Goal: Task Accomplishment & Management: Manage account settings

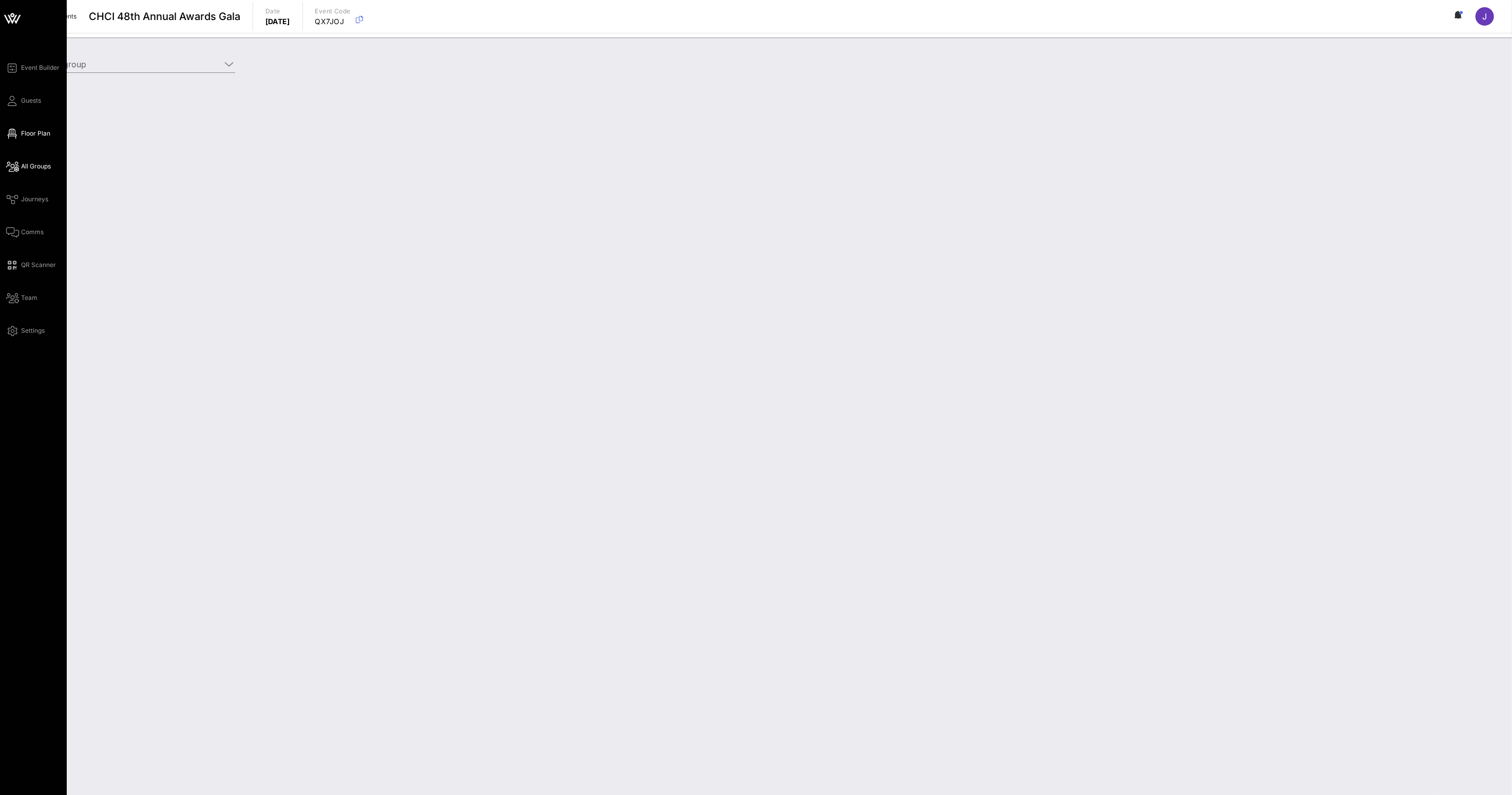
click at [30, 130] on span "Floor Plan" at bounding box center [36, 133] width 30 height 9
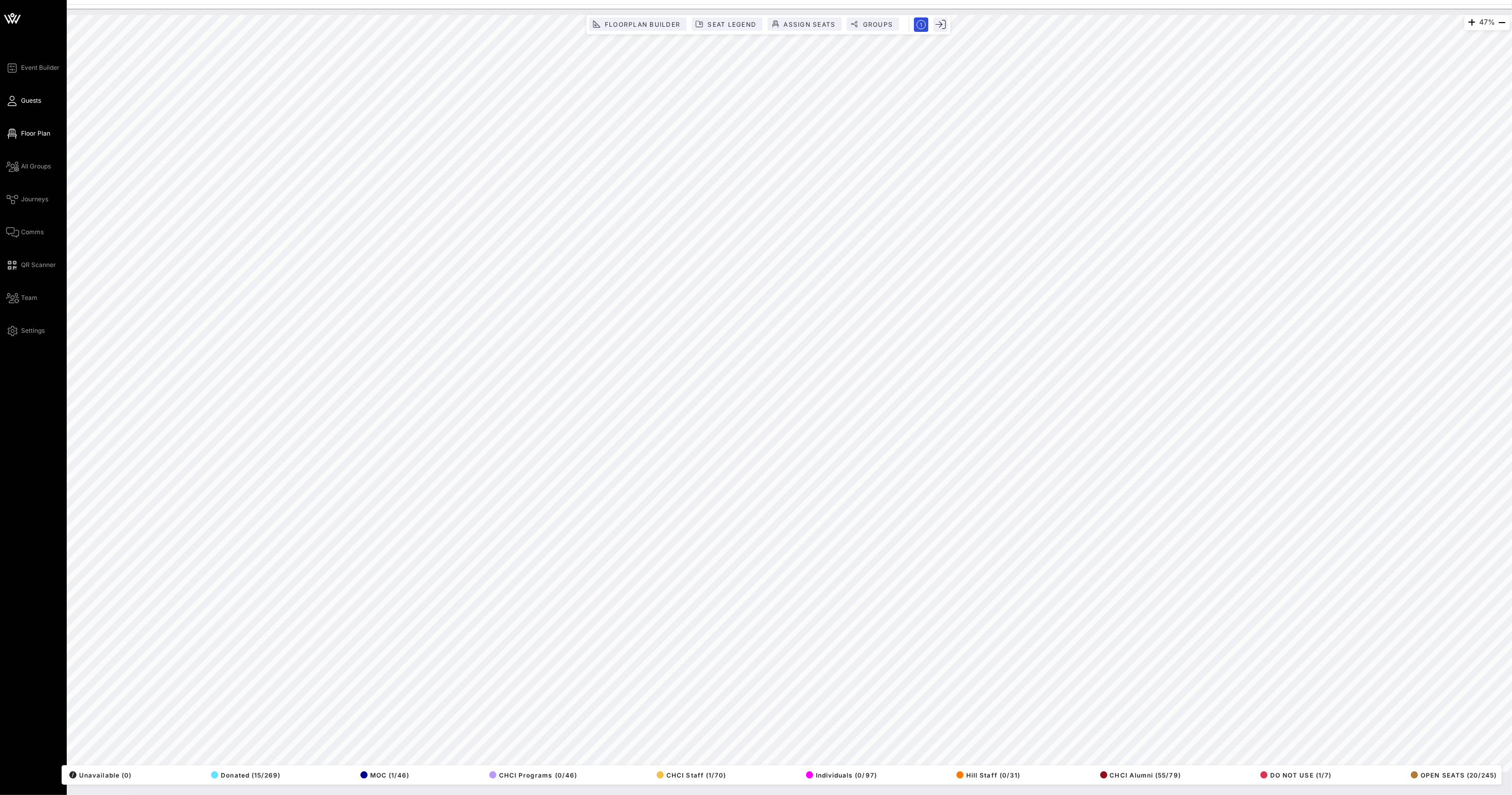
click at [16, 101] on icon at bounding box center [12, 101] width 13 height 2
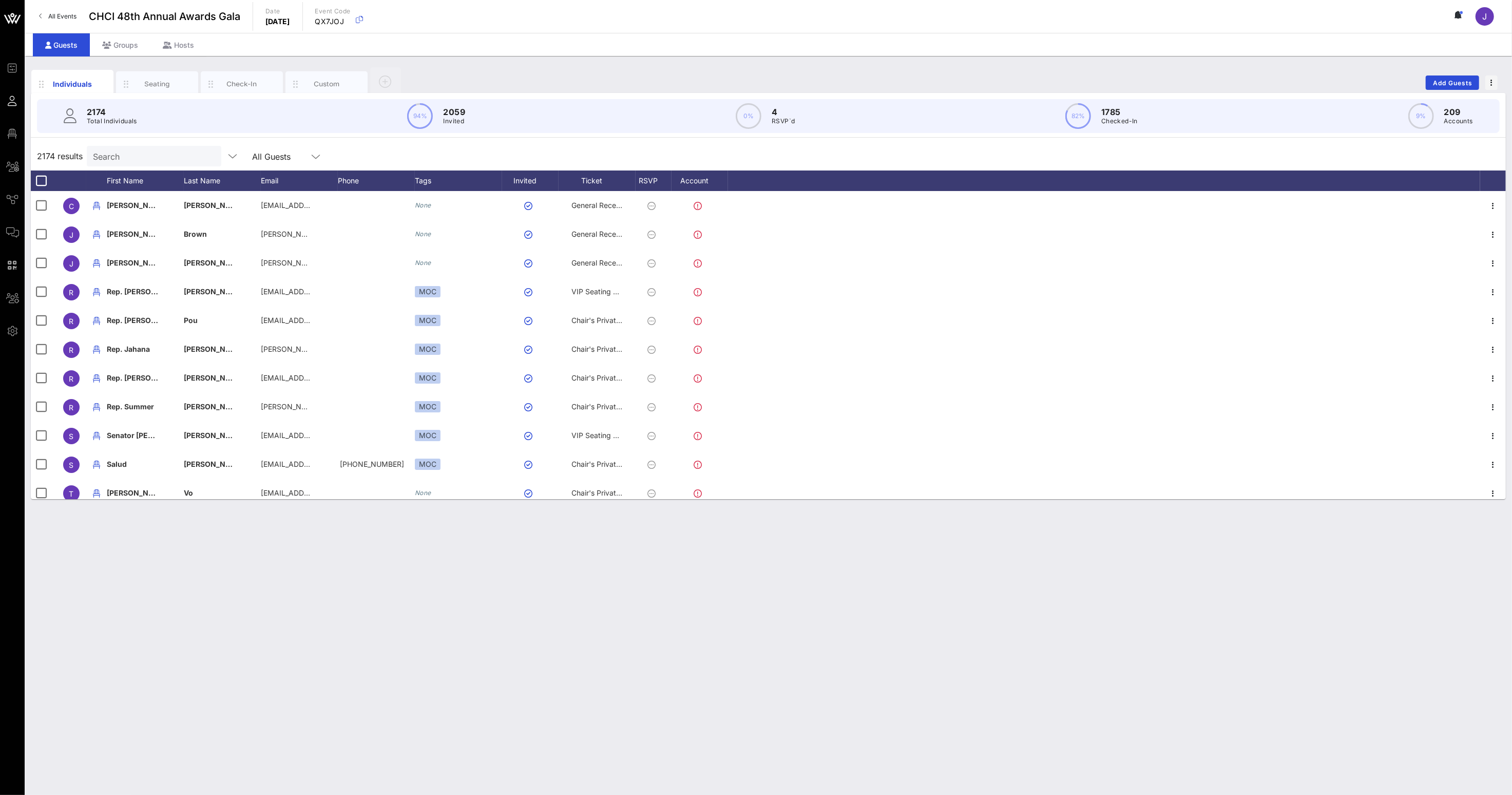
click at [143, 152] on input "Search" at bounding box center [153, 156] width 120 height 13
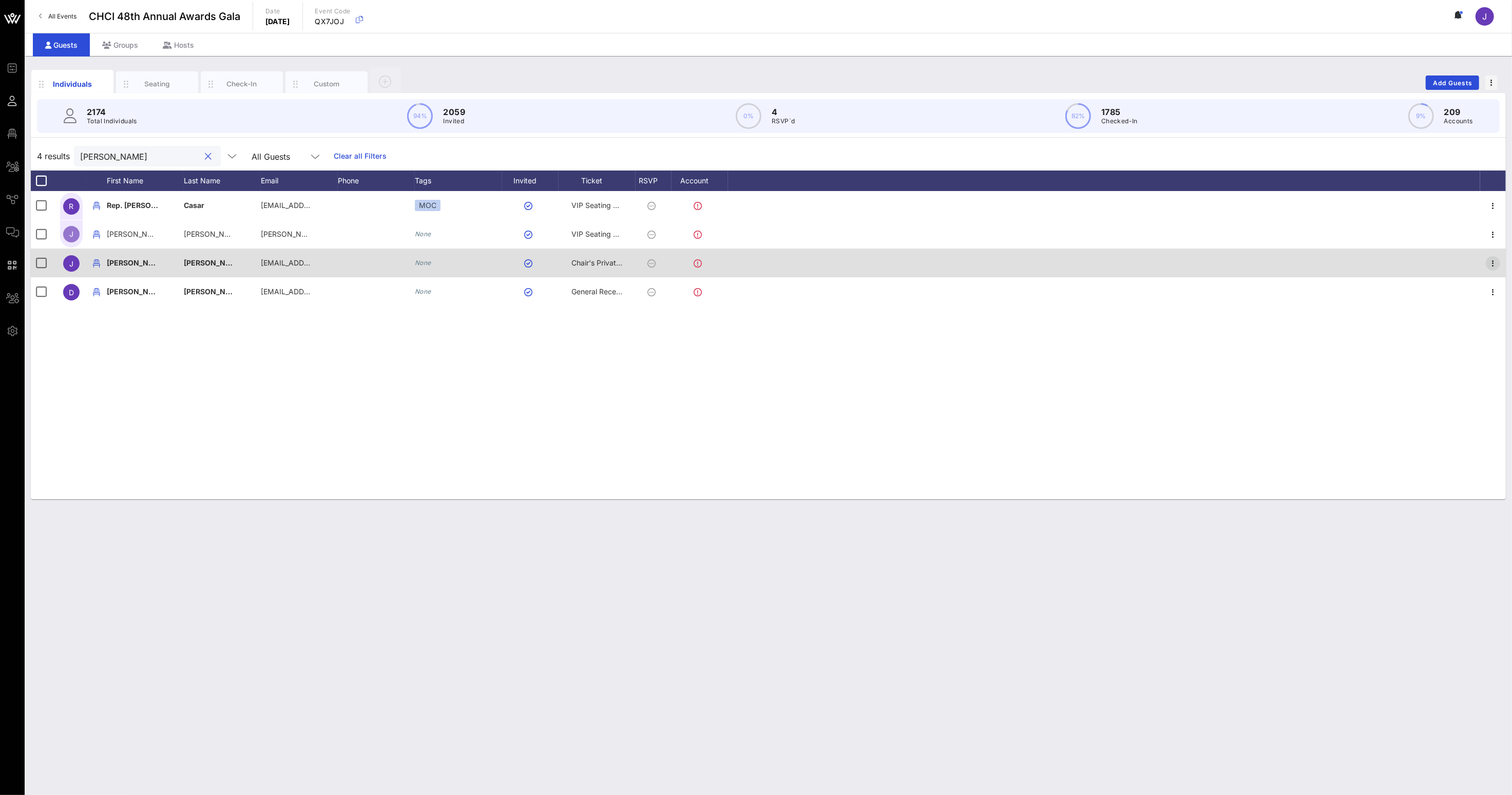
type input "[PERSON_NAME]"
click at [1492, 261] on icon "button" at bounding box center [1492, 263] width 12 height 12
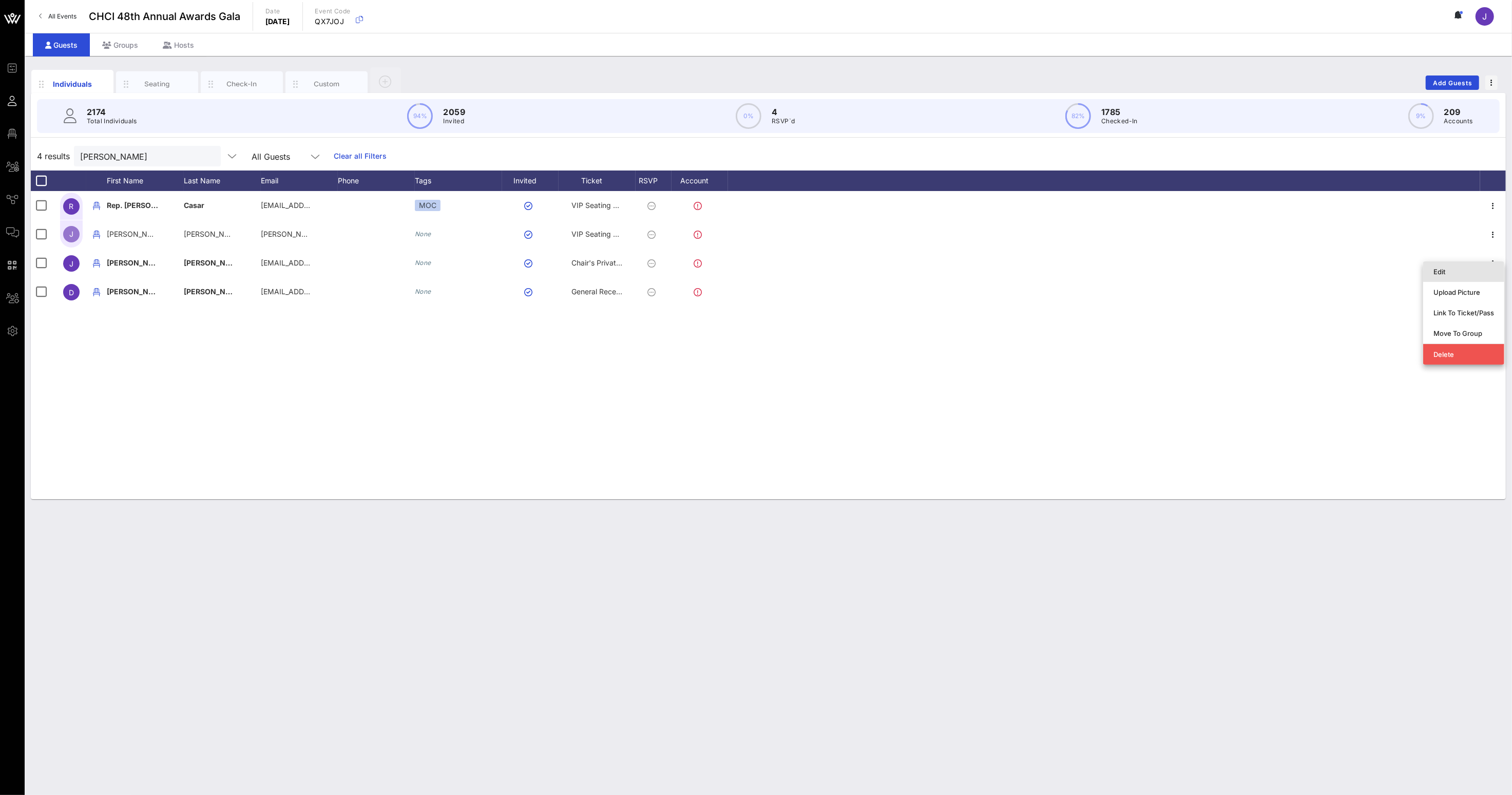
click at [1452, 271] on div "Edit" at bounding box center [1464, 272] width 61 height 8
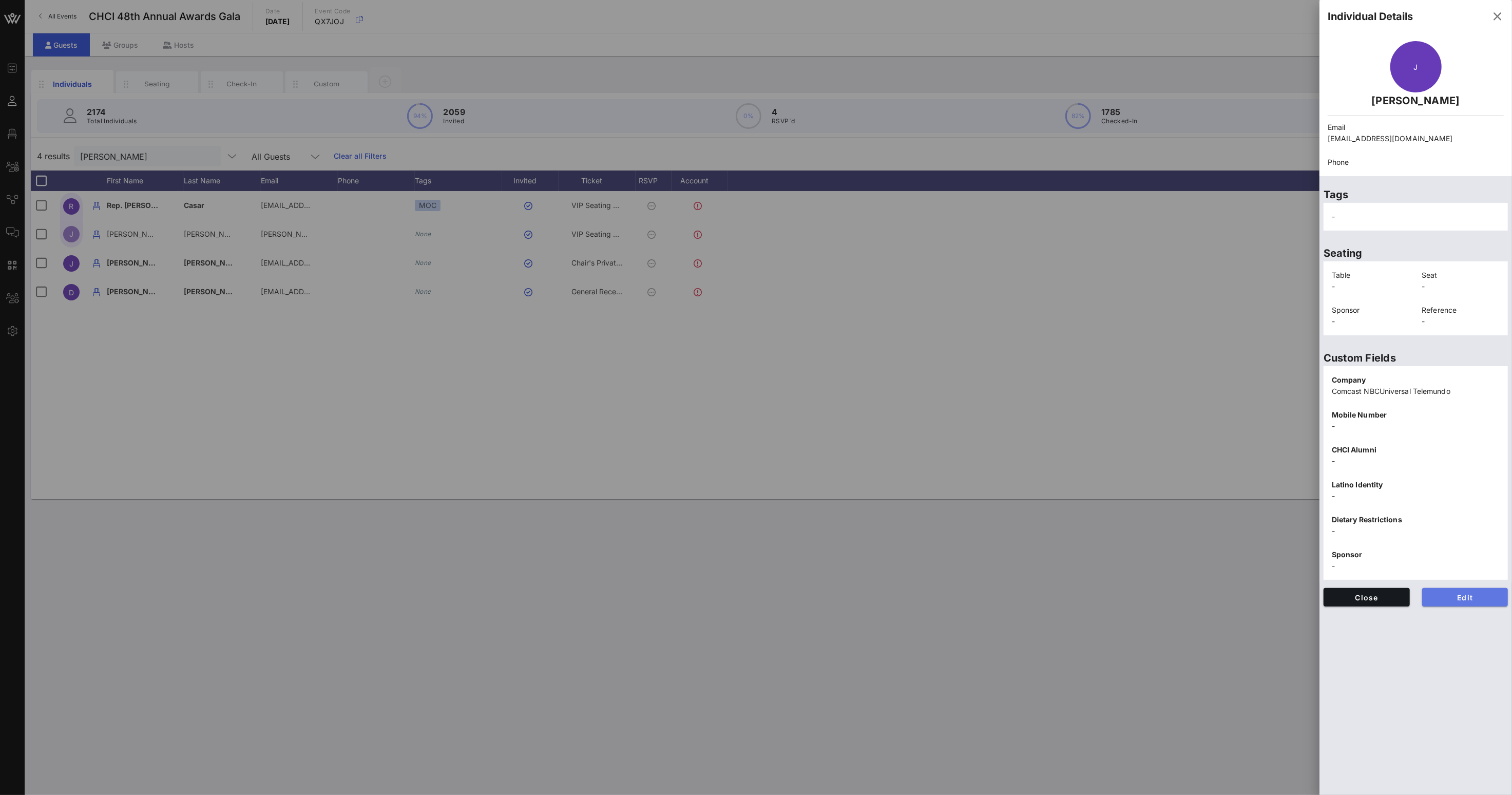
click at [1488, 597] on span "Edit" at bounding box center [1465, 597] width 70 height 9
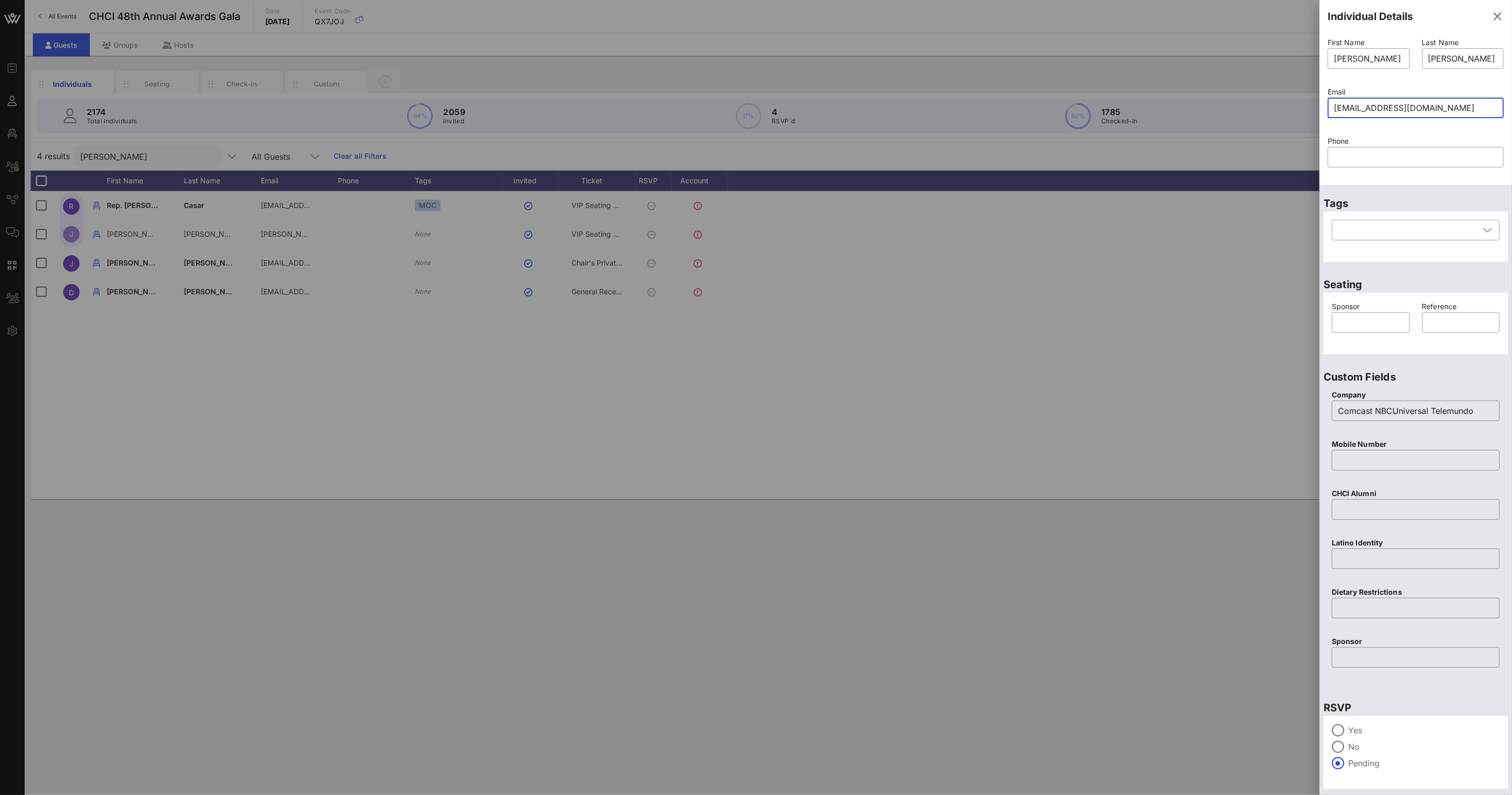
drag, startPoint x: 1482, startPoint y: 109, endPoint x: 1290, endPoint y: 110, distance: 192.0
click at [1282, 109] on div "Event Builder Guests Floor Plan All Groups Journeys Comms QR Scanner Team Setti…" at bounding box center [756, 397] width 1512 height 795
click at [1491, 17] on icon "button" at bounding box center [1497, 16] width 12 height 12
